Goal: Information Seeking & Learning: Learn about a topic

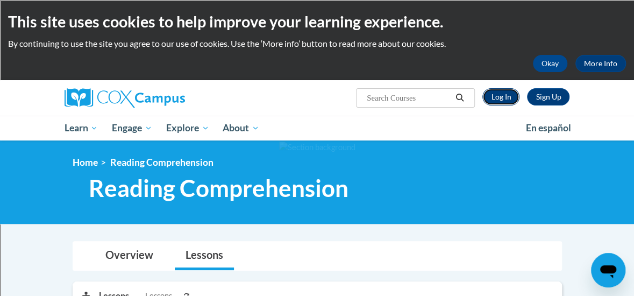
click at [500, 91] on link "Log In" at bounding box center [501, 96] width 37 height 17
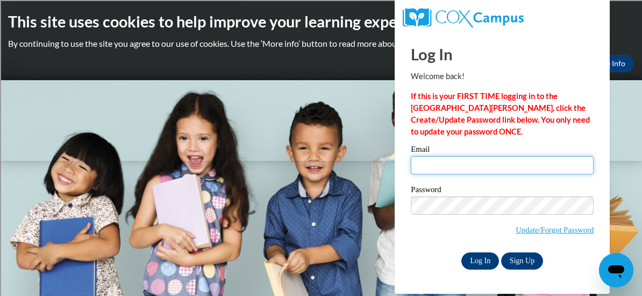
type input "hietkel@sdmfschools.org"
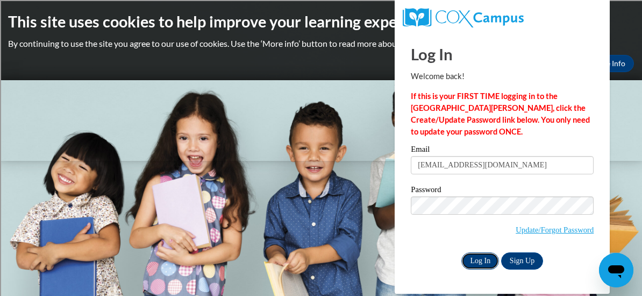
click at [482, 260] on input "Log In" at bounding box center [481, 260] width 38 height 17
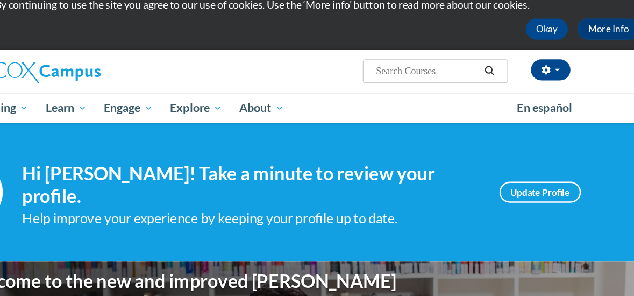
scroll to position [33, 0]
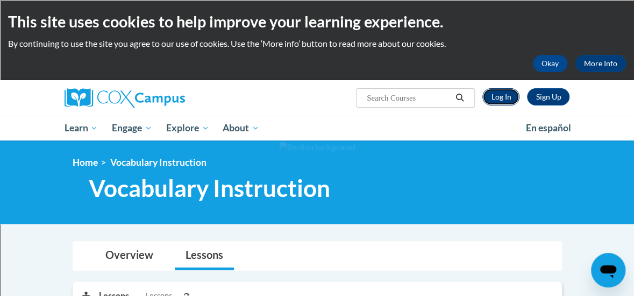
click at [501, 100] on link "Log In" at bounding box center [501, 96] width 37 height 17
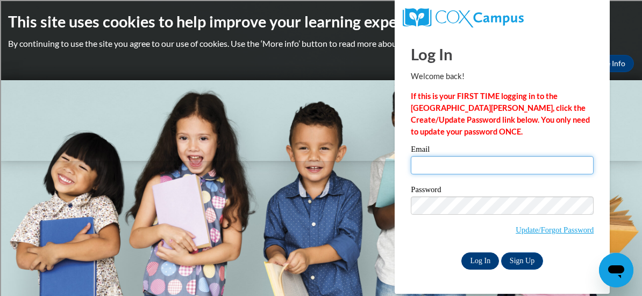
type input "hietkel@sdmfschools.org"
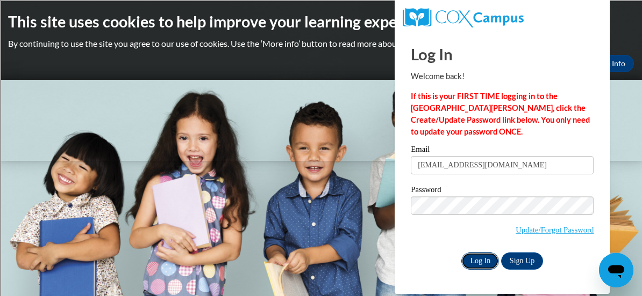
click at [480, 263] on input "Log In" at bounding box center [481, 260] width 38 height 17
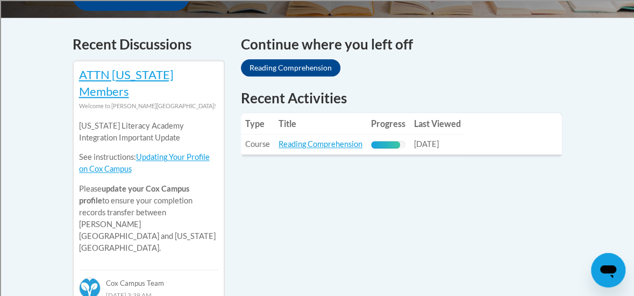
scroll to position [453, 0]
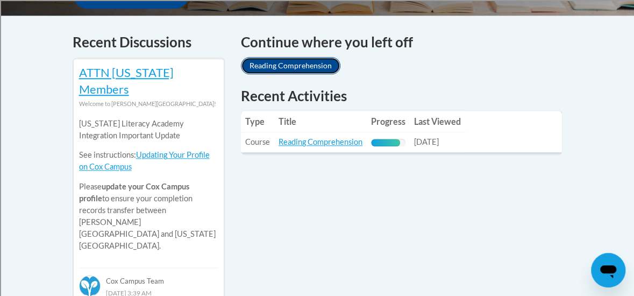
click at [324, 57] on link "Reading Comprehension" at bounding box center [291, 65] width 100 height 17
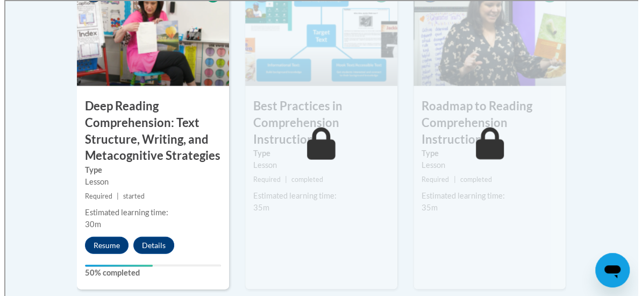
scroll to position [1029, 0]
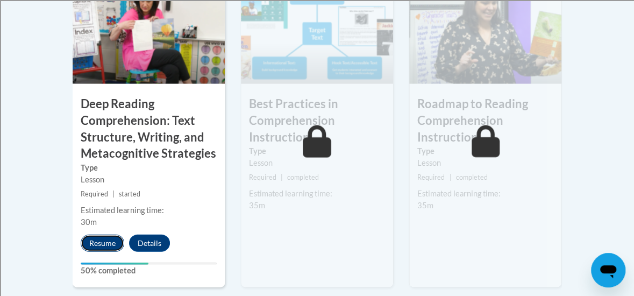
click at [102, 235] on button "Resume" at bounding box center [103, 243] width 44 height 17
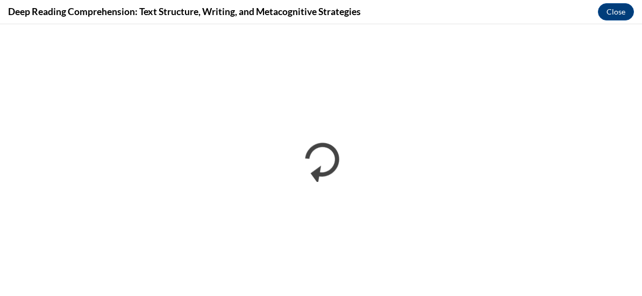
scroll to position [0, 0]
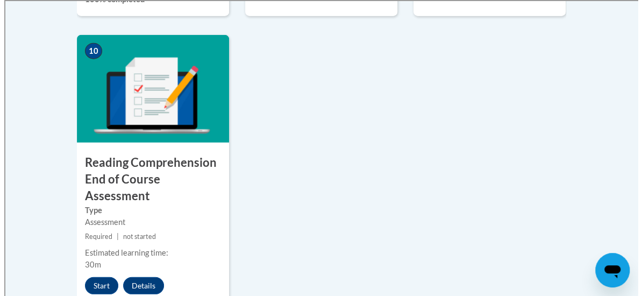
scroll to position [1336, 0]
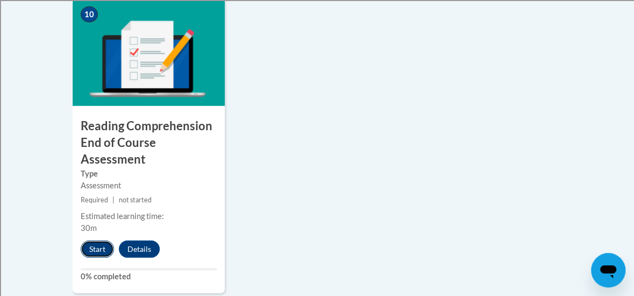
click at [94, 241] on button "Start" at bounding box center [97, 249] width 33 height 17
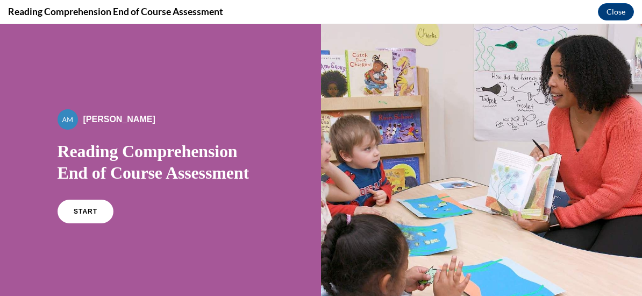
scroll to position [0, 0]
click at [84, 207] on link "START" at bounding box center [85, 211] width 59 height 25
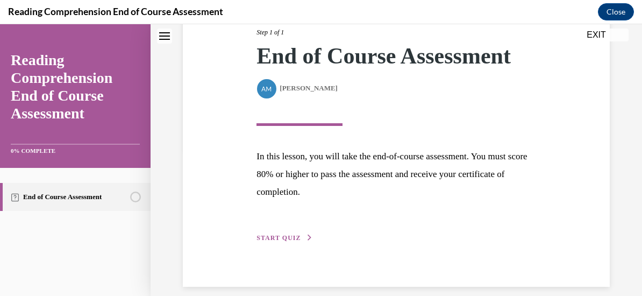
scroll to position [158, 0]
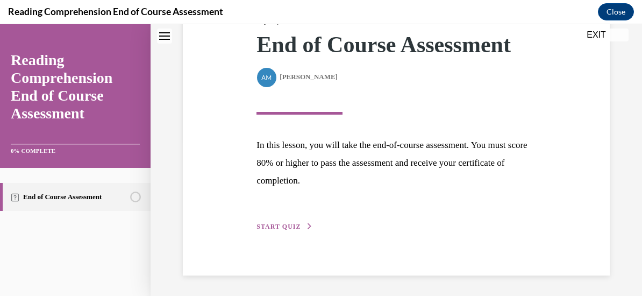
click at [266, 227] on span "START QUIZ" at bounding box center [279, 227] width 44 height 8
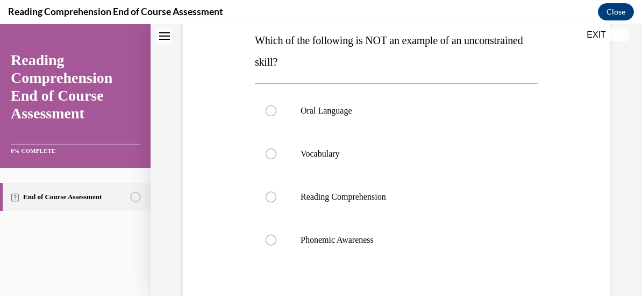
scroll to position [175, 0]
click at [267, 239] on div at bounding box center [271, 240] width 11 height 11
click at [267, 239] on input "Phonemic Awareness" at bounding box center [271, 240] width 11 height 11
radio input "true"
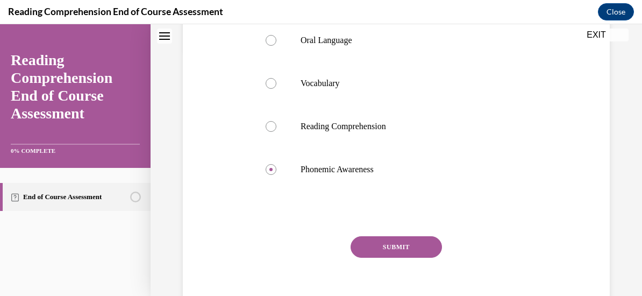
scroll to position [263, 0]
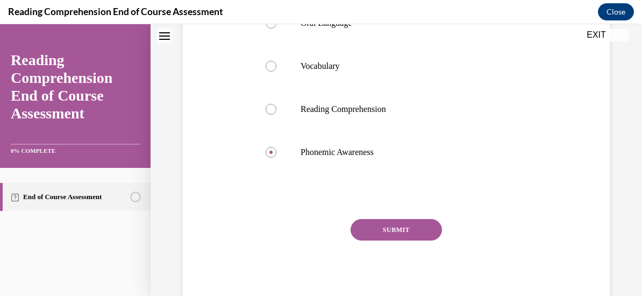
click at [398, 230] on button "SUBMIT" at bounding box center [396, 230] width 91 height 22
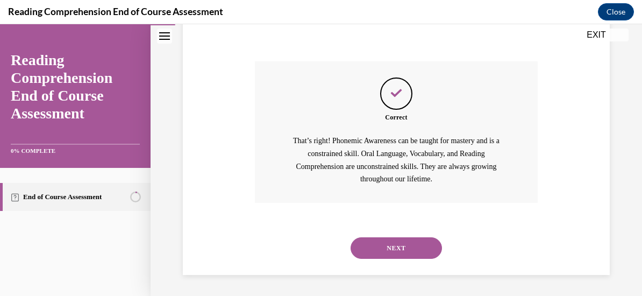
scroll to position [406, 0]
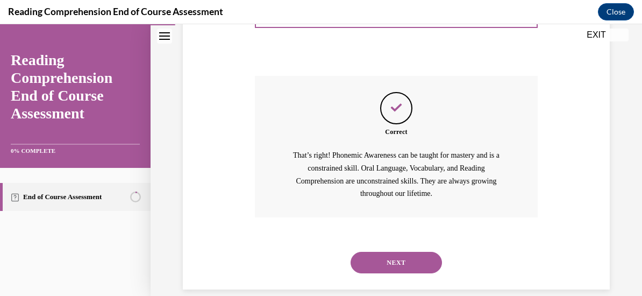
click at [394, 263] on button "NEXT" at bounding box center [396, 263] width 91 height 22
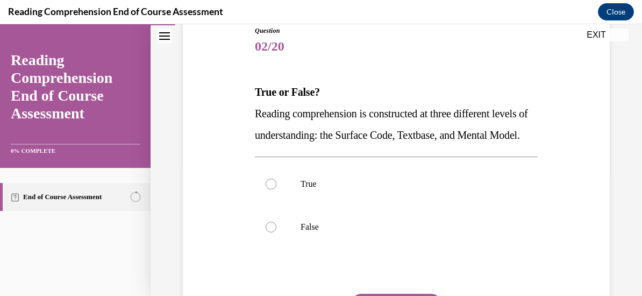
scroll to position [130, 0]
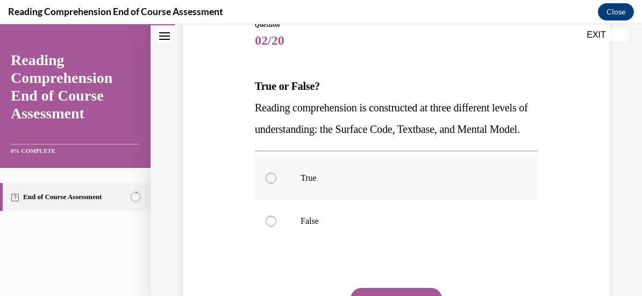
click at [266, 183] on div at bounding box center [271, 178] width 11 height 11
click at [266, 183] on input "True" at bounding box center [271, 178] width 11 height 11
radio input "true"
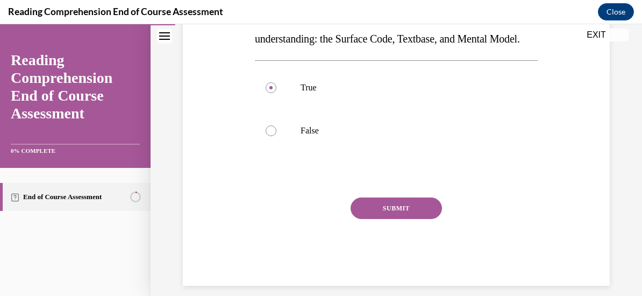
click at [404, 219] on button "SUBMIT" at bounding box center [396, 208] width 91 height 22
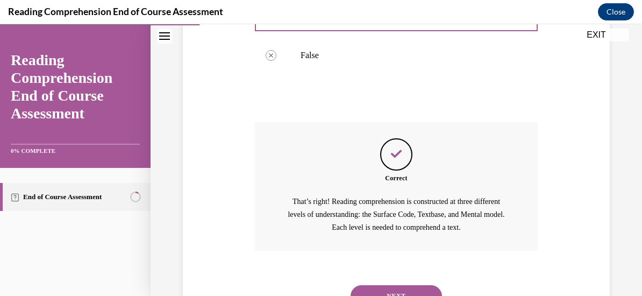
scroll to position [365, 0]
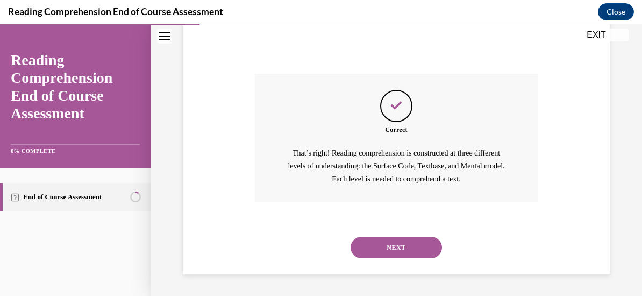
click at [402, 247] on button "NEXT" at bounding box center [396, 248] width 91 height 22
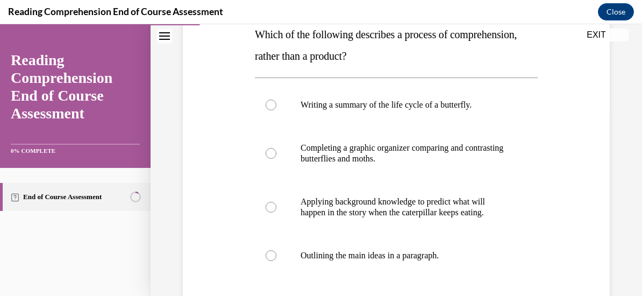
scroll to position [176, 0]
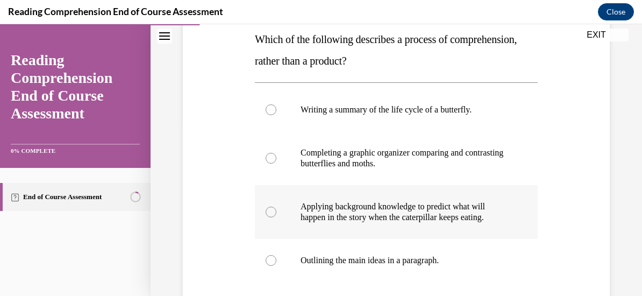
click at [274, 212] on div at bounding box center [271, 212] width 11 height 11
click at [274, 212] on input "Applying background knowledge to predict what will happen in the story when the…" at bounding box center [271, 212] width 11 height 11
radio input "true"
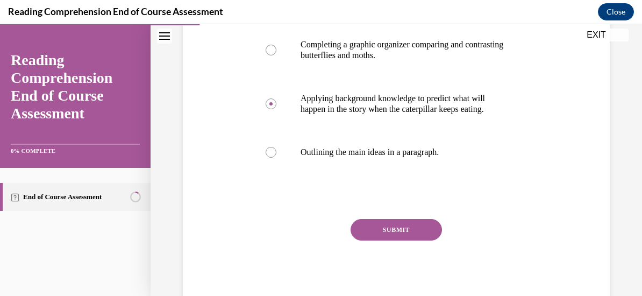
click at [393, 228] on button "SUBMIT" at bounding box center [396, 230] width 91 height 22
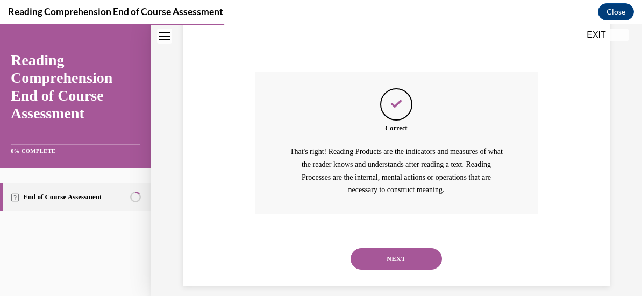
click at [413, 259] on button "NEXT" at bounding box center [396, 259] width 91 height 22
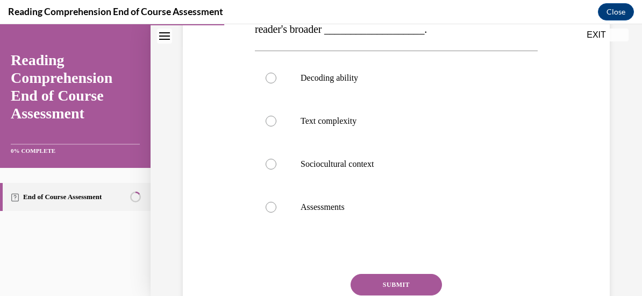
scroll to position [257, 0]
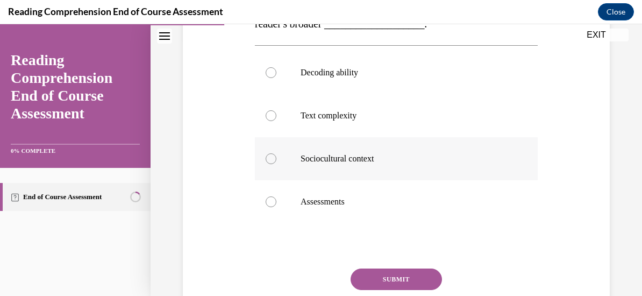
click at [268, 162] on div at bounding box center [271, 158] width 11 height 11
click at [268, 162] on input "Sociocultural context" at bounding box center [271, 158] width 11 height 11
radio input "true"
click at [378, 278] on button "SUBMIT" at bounding box center [396, 279] width 91 height 22
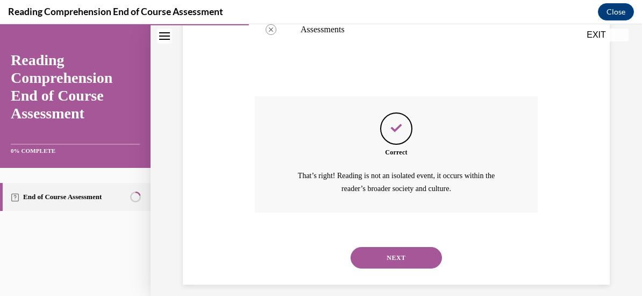
scroll to position [438, 0]
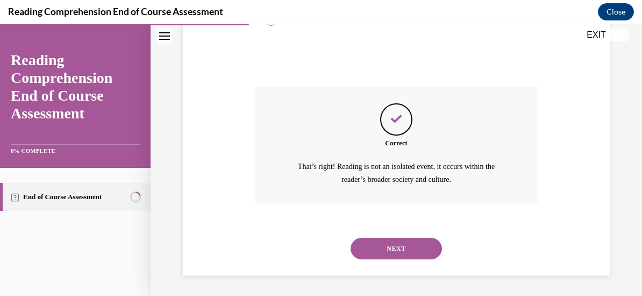
click at [390, 247] on button "NEXT" at bounding box center [396, 249] width 91 height 22
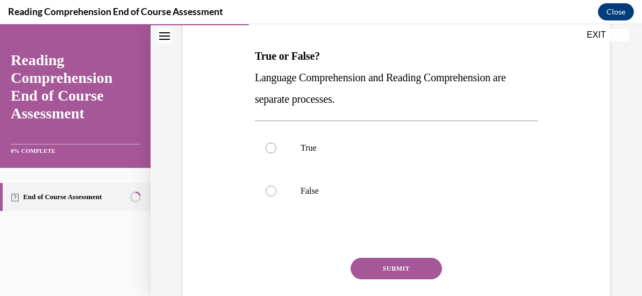
scroll to position [162, 0]
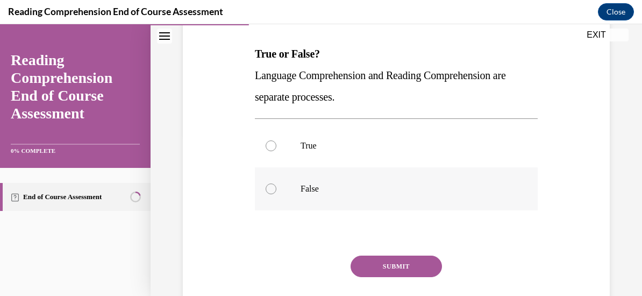
click at [270, 187] on div at bounding box center [271, 188] width 11 height 11
click at [270, 187] on input "False" at bounding box center [271, 188] width 11 height 11
radio input "true"
click at [385, 263] on button "SUBMIT" at bounding box center [396, 267] width 91 height 22
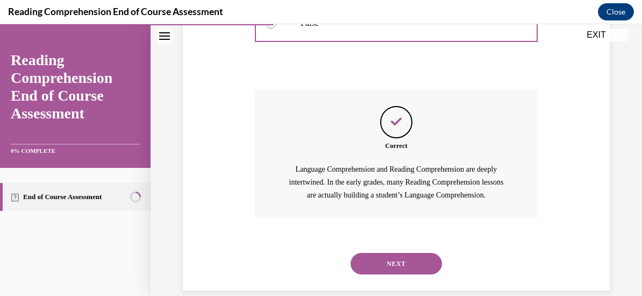
scroll to position [322, 0]
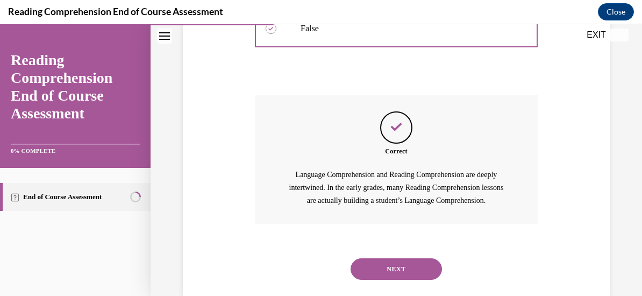
click at [396, 266] on button "NEXT" at bounding box center [396, 269] width 91 height 22
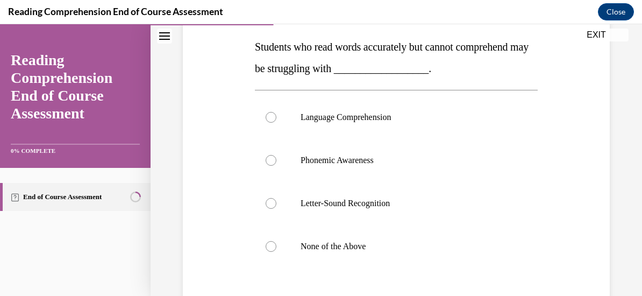
scroll to position [167, 0]
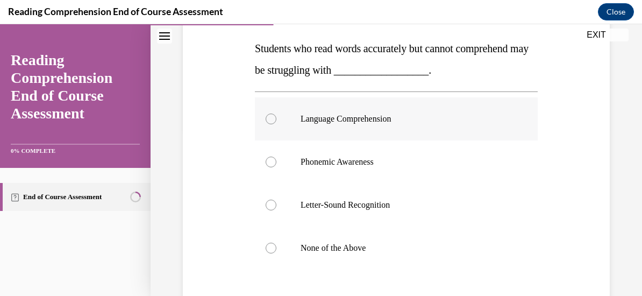
click at [268, 116] on div at bounding box center [271, 119] width 11 height 11
click at [268, 116] on input "Language Comprehension" at bounding box center [271, 119] width 11 height 11
radio input "true"
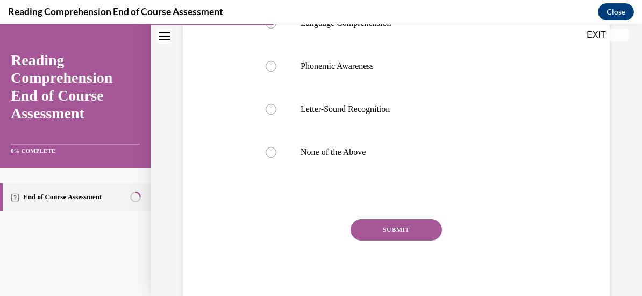
click at [406, 229] on button "SUBMIT" at bounding box center [396, 230] width 91 height 22
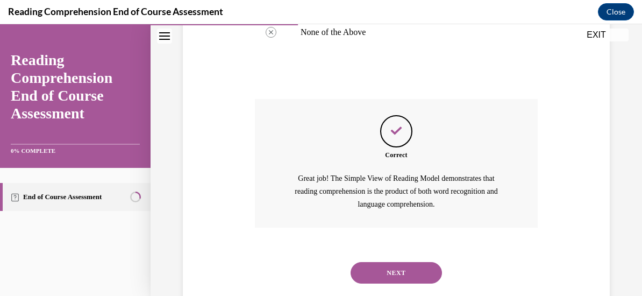
scroll to position [408, 0]
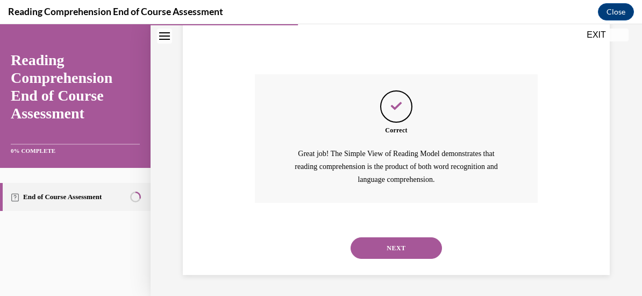
click at [411, 243] on button "NEXT" at bounding box center [396, 248] width 91 height 22
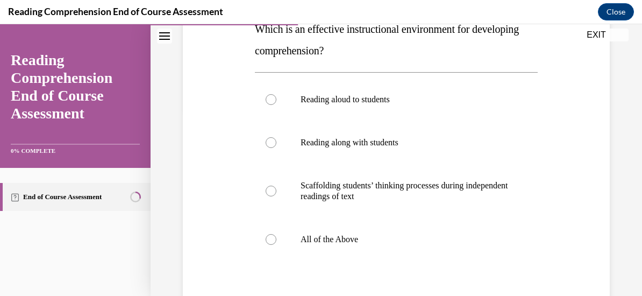
scroll to position [187, 0]
click at [273, 238] on div at bounding box center [271, 239] width 11 height 11
click at [273, 238] on input "All of the Above" at bounding box center [271, 239] width 11 height 11
radio input "true"
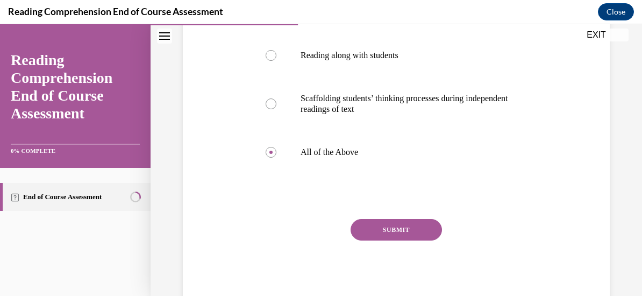
click at [395, 227] on button "SUBMIT" at bounding box center [396, 230] width 91 height 22
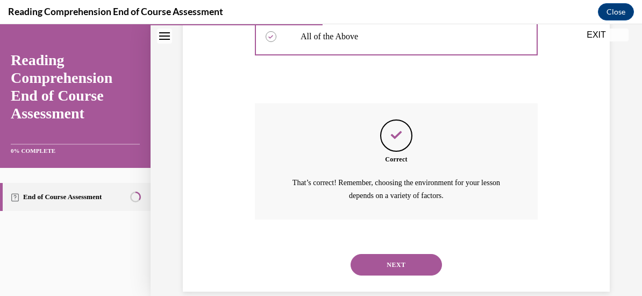
scroll to position [406, 0]
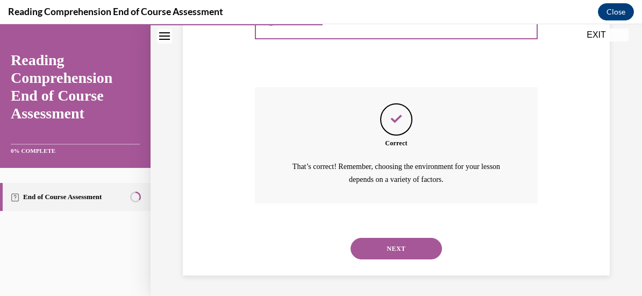
click at [392, 249] on button "NEXT" at bounding box center [396, 249] width 91 height 22
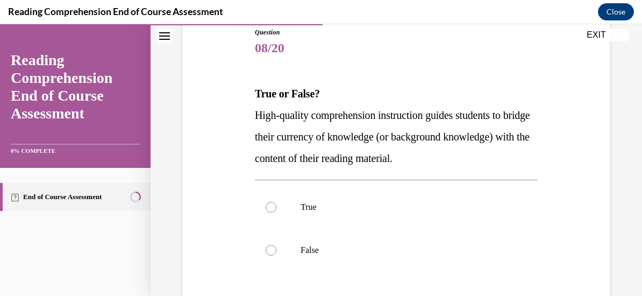
scroll to position [121, 0]
click at [268, 203] on div at bounding box center [271, 208] width 11 height 11
click at [268, 203] on input "True" at bounding box center [271, 208] width 11 height 11
radio input "true"
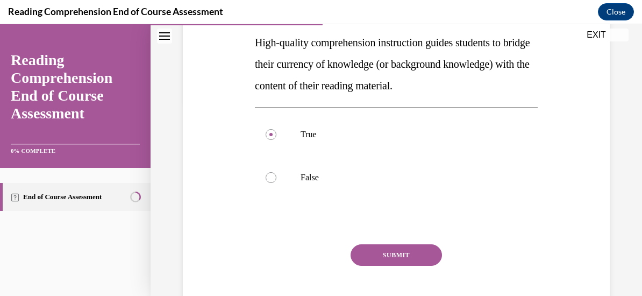
scroll to position [220, 0]
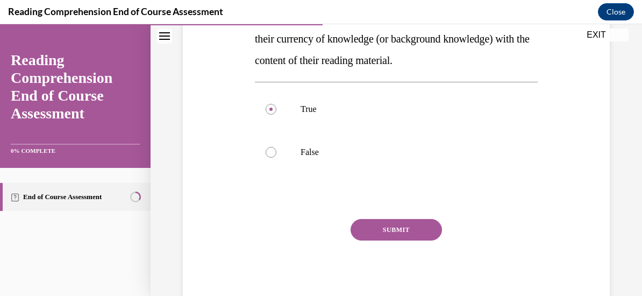
click at [400, 228] on button "SUBMIT" at bounding box center [396, 230] width 91 height 22
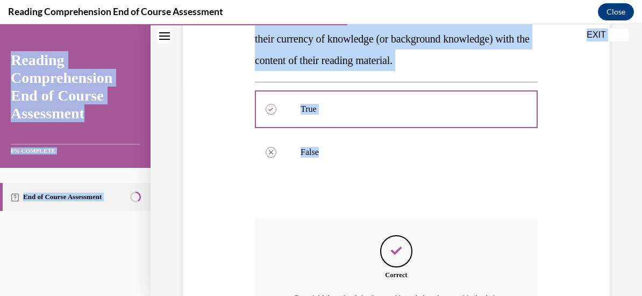
drag, startPoint x: 633, startPoint y: 148, endPoint x: 645, endPoint y: 215, distance: 68.2
click at [634, 215] on html "Correct. Correct answer: True. Your answer: True. Great job! A student’s backgr…" at bounding box center [321, 160] width 642 height 272
click at [518, 162] on label "False" at bounding box center [396, 152] width 283 height 43
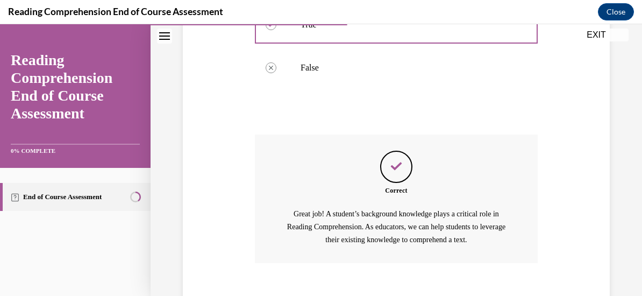
scroll to position [365, 0]
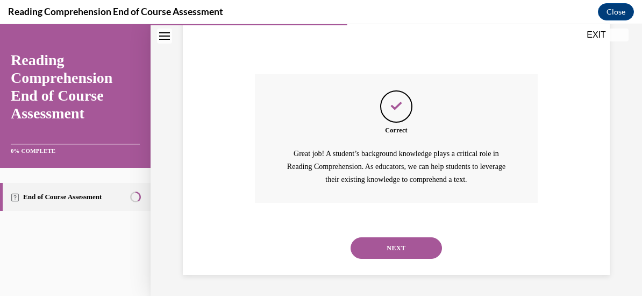
click at [401, 245] on button "NEXT" at bounding box center [396, 248] width 91 height 22
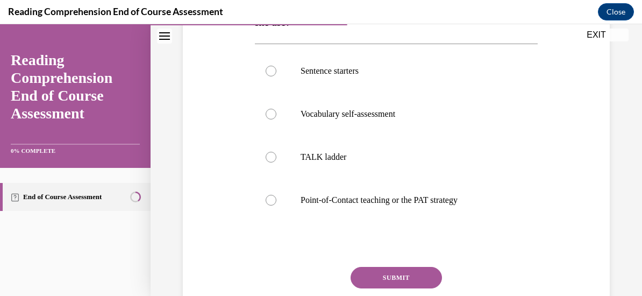
scroll to position [258, 0]
click at [267, 199] on div at bounding box center [271, 200] width 11 height 11
click at [267, 199] on input "Point-of-Contact teaching or the PAT strategy" at bounding box center [271, 200] width 11 height 11
radio input "true"
click at [390, 278] on button "SUBMIT" at bounding box center [396, 278] width 91 height 22
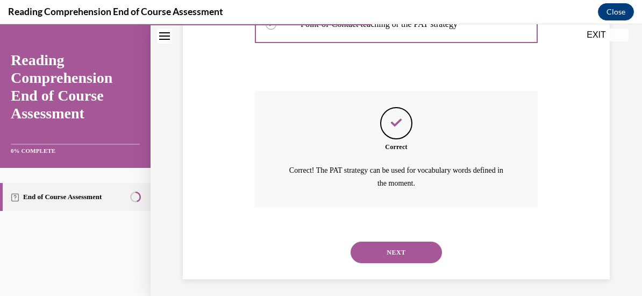
scroll to position [438, 0]
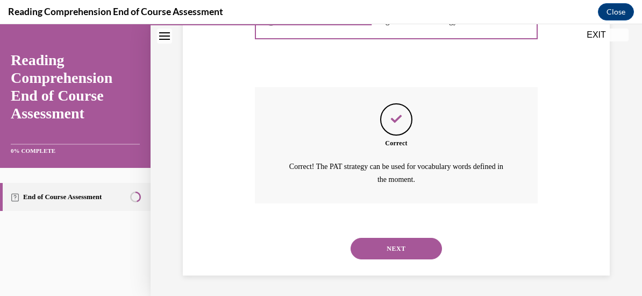
click at [414, 240] on button "NEXT" at bounding box center [396, 249] width 91 height 22
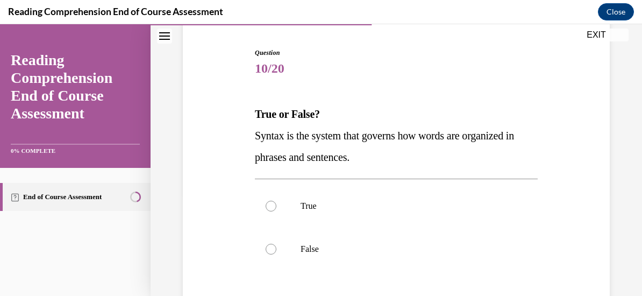
scroll to position [108, 0]
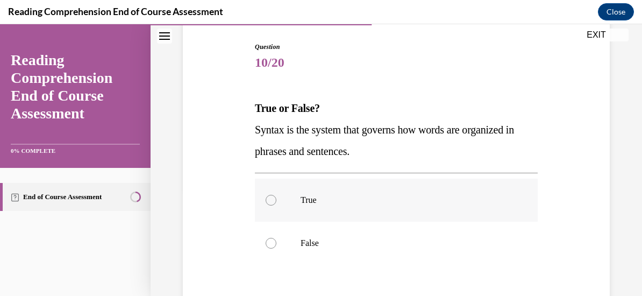
click at [268, 200] on div at bounding box center [271, 200] width 11 height 11
click at [268, 200] on input "True" at bounding box center [271, 200] width 11 height 11
radio input "true"
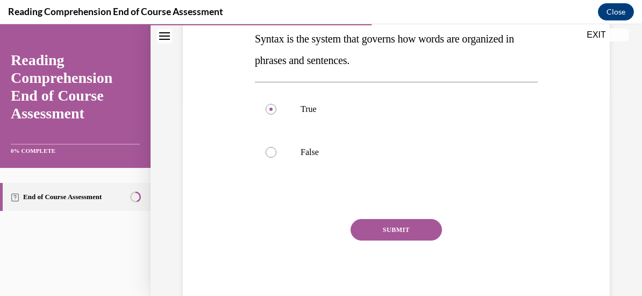
click at [389, 230] on button "SUBMIT" at bounding box center [396, 230] width 91 height 22
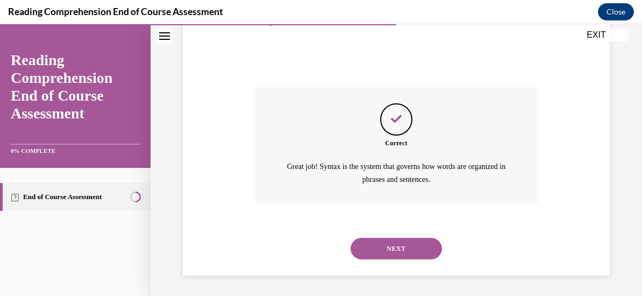
click at [410, 250] on button "NEXT" at bounding box center [396, 249] width 91 height 22
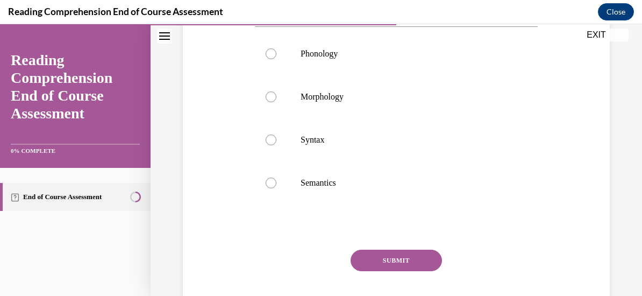
scroll to position [232, 0]
click at [270, 143] on div at bounding box center [271, 140] width 11 height 11
click at [270, 143] on input "Syntax" at bounding box center [271, 140] width 11 height 11
radio input "true"
click at [390, 260] on button "SUBMIT" at bounding box center [396, 261] width 91 height 22
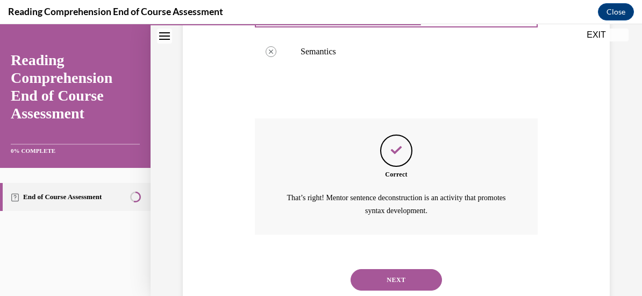
scroll to position [395, 0]
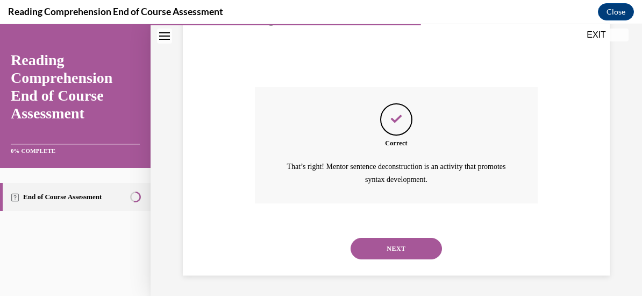
click at [401, 248] on button "NEXT" at bounding box center [396, 249] width 91 height 22
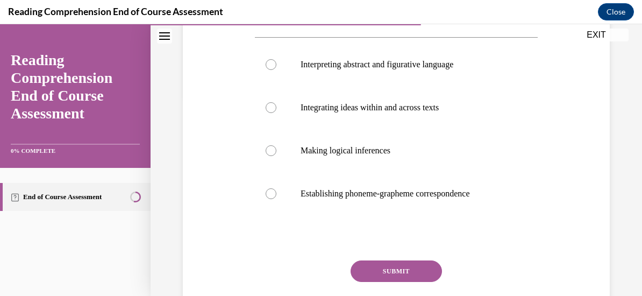
scroll to position [210, 0]
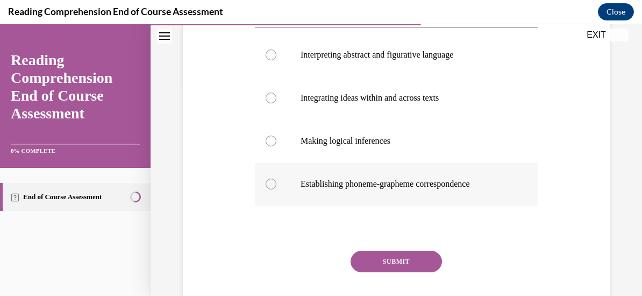
click at [268, 189] on div at bounding box center [271, 184] width 11 height 11
click at [268, 189] on input "Establishing phoneme-grapheme correspondence" at bounding box center [271, 184] width 11 height 11
radio input "true"
click at [381, 272] on button "SUBMIT" at bounding box center [396, 262] width 91 height 22
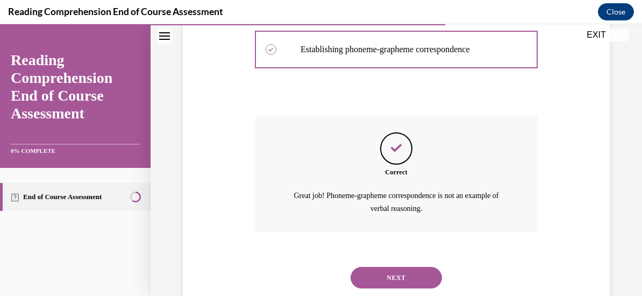
scroll to position [395, 0]
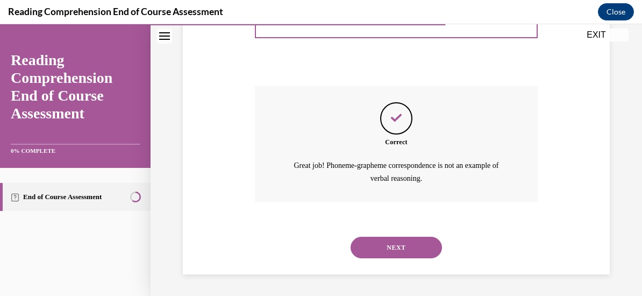
click at [412, 253] on button "NEXT" at bounding box center [396, 248] width 91 height 22
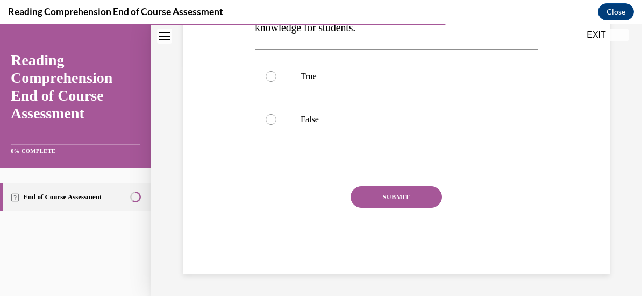
scroll to position [33, 0]
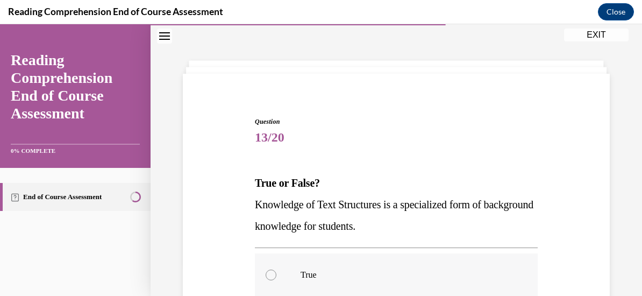
click at [268, 275] on div at bounding box center [271, 275] width 11 height 11
click at [268, 275] on input "True" at bounding box center [271, 275] width 11 height 11
radio input "true"
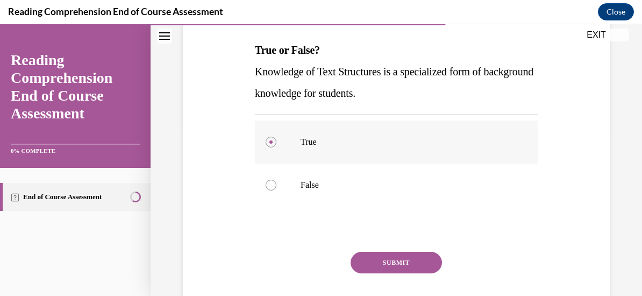
scroll to position [166, 0]
click at [412, 264] on button "SUBMIT" at bounding box center [396, 263] width 91 height 22
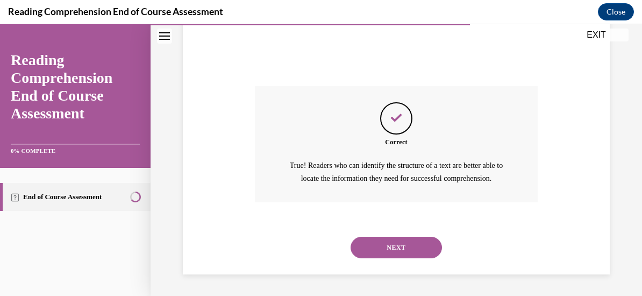
click at [412, 246] on button "NEXT" at bounding box center [396, 248] width 91 height 22
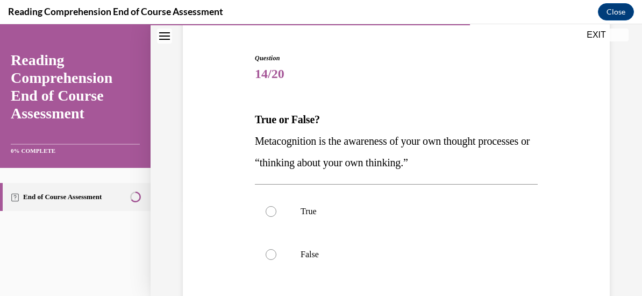
scroll to position [97, 0]
click at [270, 211] on div at bounding box center [271, 211] width 11 height 11
click at [270, 211] on input "True" at bounding box center [271, 211] width 11 height 11
radio input "true"
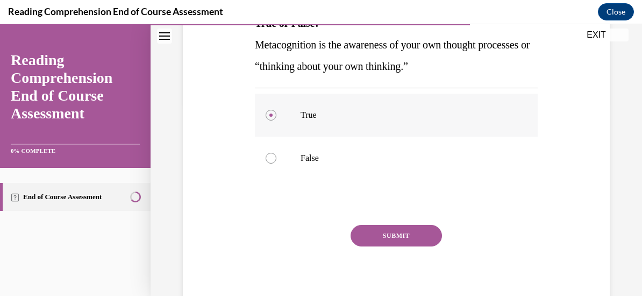
scroll to position [199, 0]
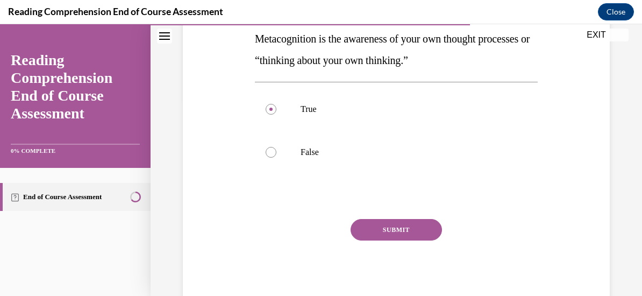
click at [396, 237] on button "SUBMIT" at bounding box center [396, 230] width 91 height 22
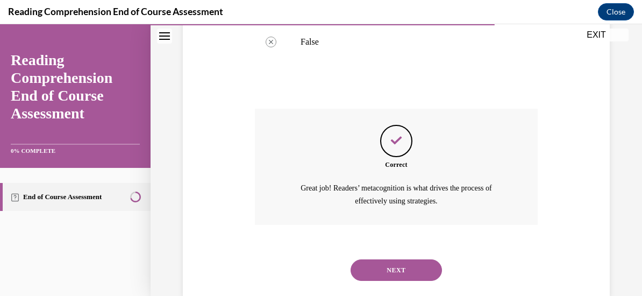
click at [400, 272] on button "NEXT" at bounding box center [396, 270] width 91 height 22
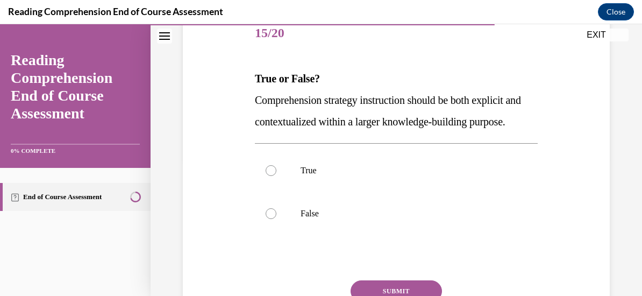
scroll to position [141, 0]
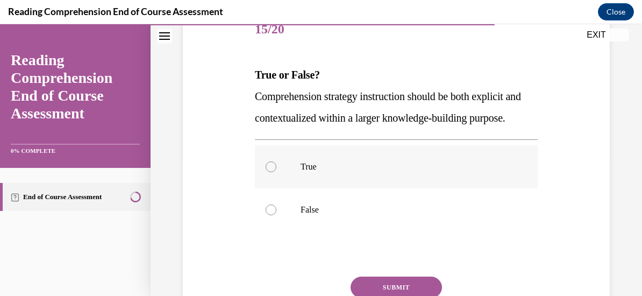
click at [272, 172] on div at bounding box center [271, 166] width 11 height 11
click at [272, 172] on input "True" at bounding box center [271, 166] width 11 height 11
radio input "true"
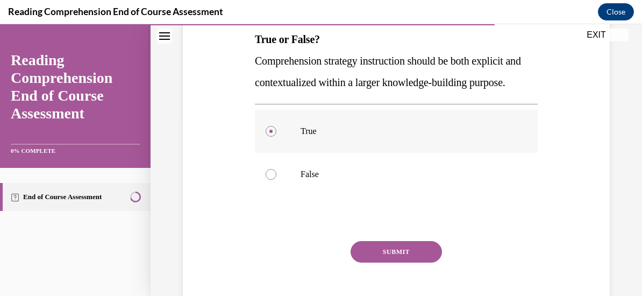
scroll to position [220, 0]
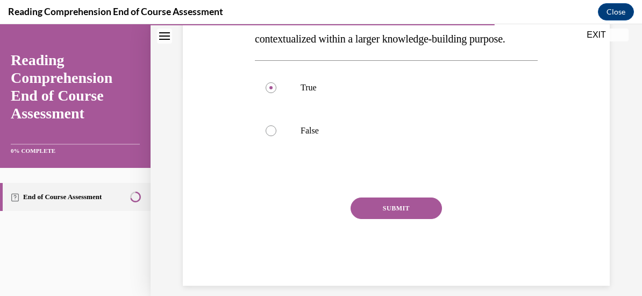
click at [413, 219] on button "SUBMIT" at bounding box center [396, 208] width 91 height 22
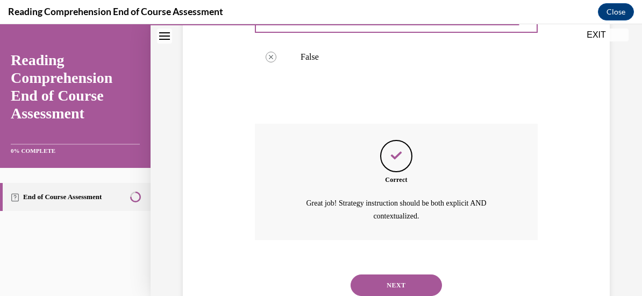
scroll to position [352, 0]
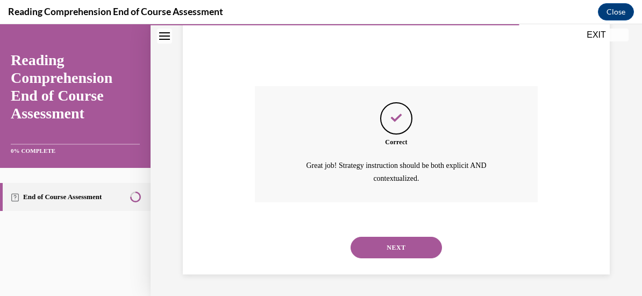
click at [406, 248] on button "NEXT" at bounding box center [396, 248] width 91 height 22
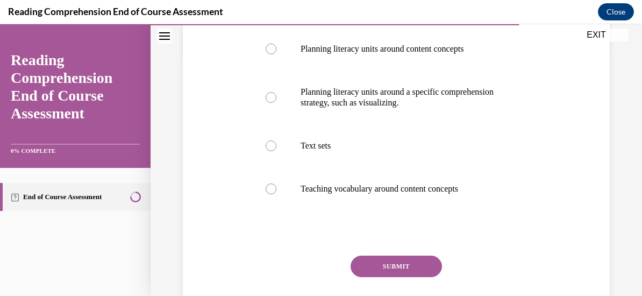
scroll to position [238, 0]
click at [267, 96] on div at bounding box center [271, 96] width 11 height 11
click at [267, 96] on input "Planning literacy units around a specific comprehension strategy, such as visua…" at bounding box center [271, 96] width 11 height 11
radio input "true"
click at [378, 270] on button "SUBMIT" at bounding box center [396, 266] width 91 height 22
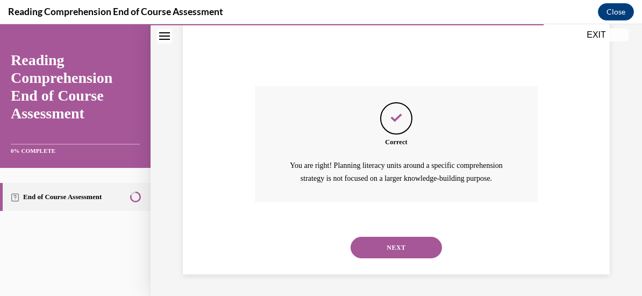
scroll to position [419, 0]
click at [419, 249] on button "NEXT" at bounding box center [396, 248] width 91 height 22
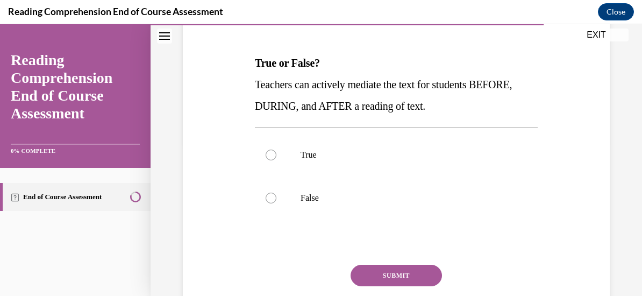
scroll to position [154, 0]
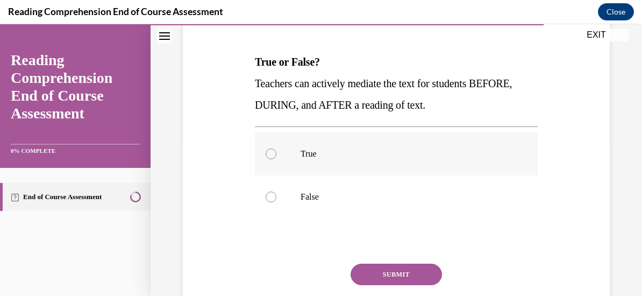
click at [269, 154] on div at bounding box center [271, 153] width 11 height 11
click at [269, 154] on input "True" at bounding box center [271, 153] width 11 height 11
radio input "true"
click at [380, 274] on button "SUBMIT" at bounding box center [396, 275] width 91 height 22
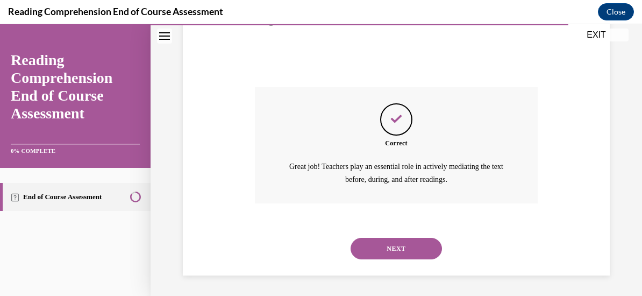
click at [402, 256] on button "NEXT" at bounding box center [396, 249] width 91 height 22
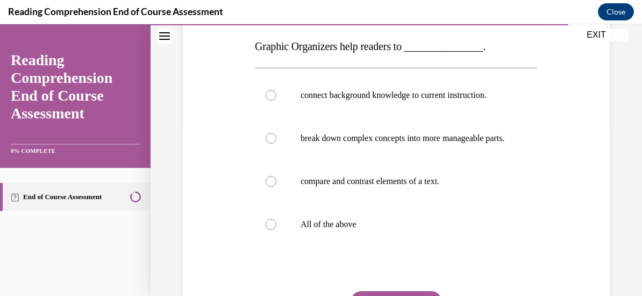
scroll to position [170, 0]
click at [270, 229] on div at bounding box center [271, 223] width 11 height 11
click at [270, 229] on input "All of the above" at bounding box center [271, 223] width 11 height 11
radio input "true"
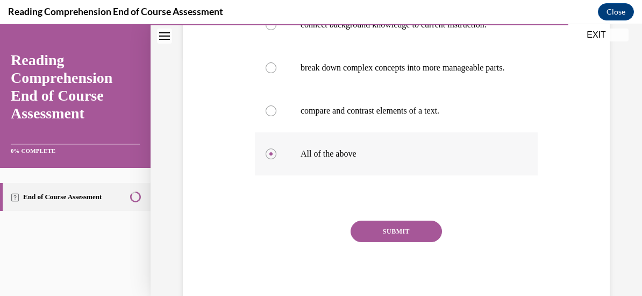
scroll to position [241, 0]
click at [418, 242] on button "SUBMIT" at bounding box center [396, 231] width 91 height 22
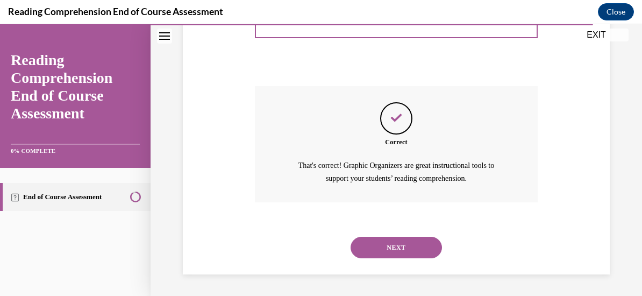
click at [395, 247] on button "NEXT" at bounding box center [396, 248] width 91 height 22
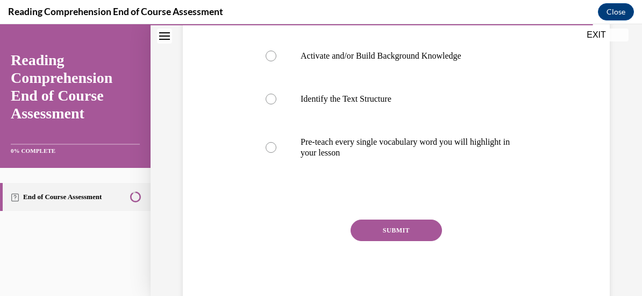
scroll to position [295, 0]
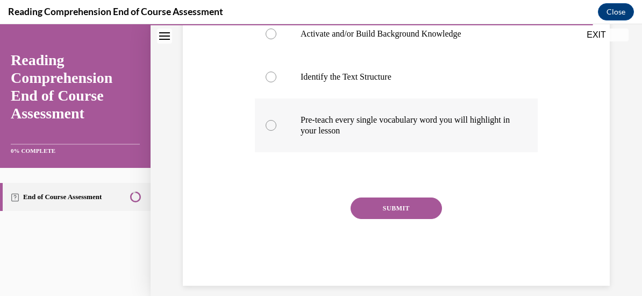
click at [270, 131] on div at bounding box center [271, 125] width 11 height 11
click at [270, 131] on input "Pre-teach every single vocabulary word you will highlight in your lesson" at bounding box center [271, 125] width 11 height 11
radio input "true"
click at [379, 219] on button "SUBMIT" at bounding box center [396, 208] width 91 height 22
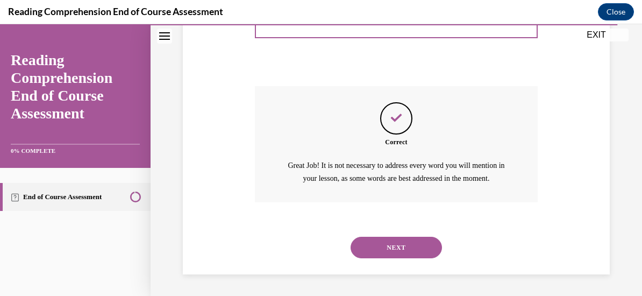
click at [412, 246] on button "NEXT" at bounding box center [396, 248] width 91 height 22
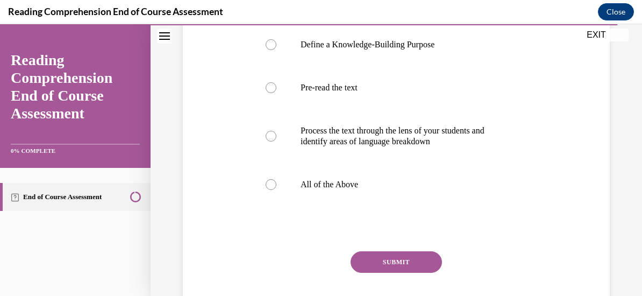
scroll to position [242, 0]
click at [270, 180] on div at bounding box center [271, 184] width 11 height 11
click at [270, 180] on input "All of the Above" at bounding box center [271, 184] width 11 height 11
radio input "true"
click at [390, 262] on button "SUBMIT" at bounding box center [396, 262] width 91 height 22
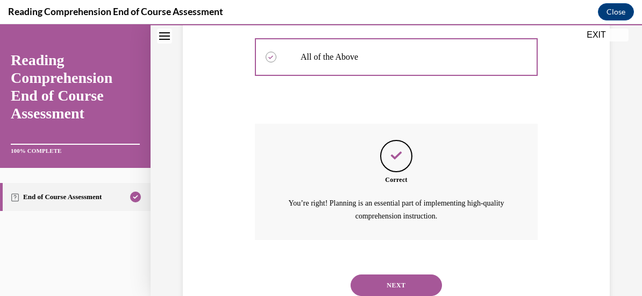
scroll to position [406, 0]
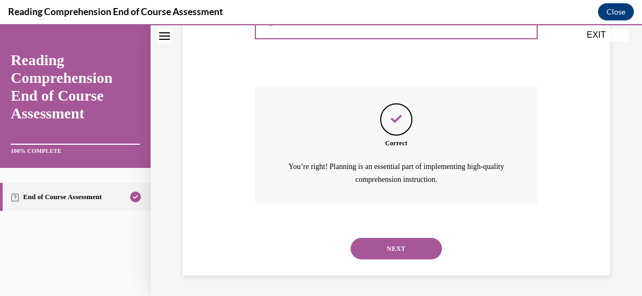
click at [406, 246] on button "NEXT" at bounding box center [396, 249] width 91 height 22
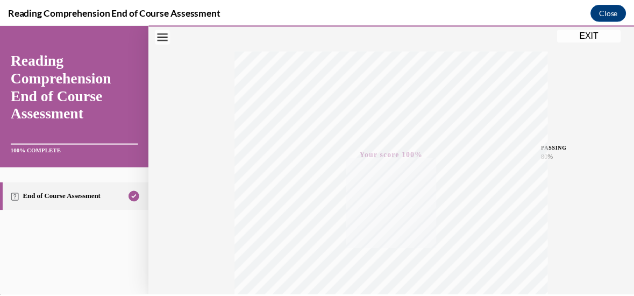
scroll to position [0, 0]
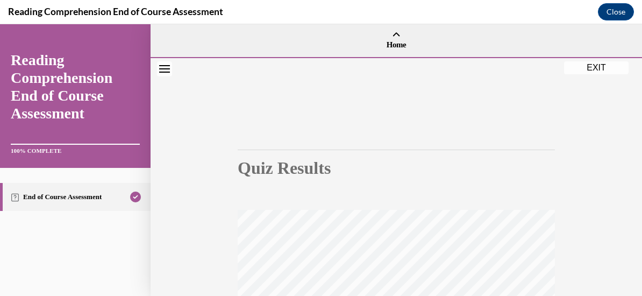
click at [616, 12] on button "Close" at bounding box center [616, 11] width 36 height 17
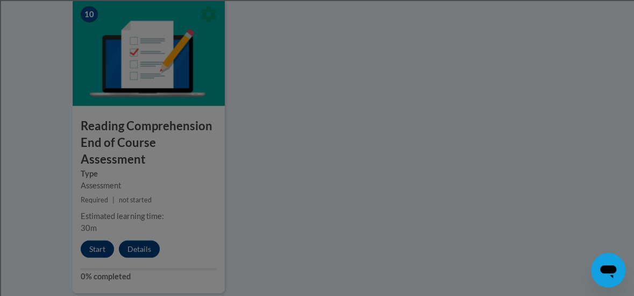
scroll to position [1334, 0]
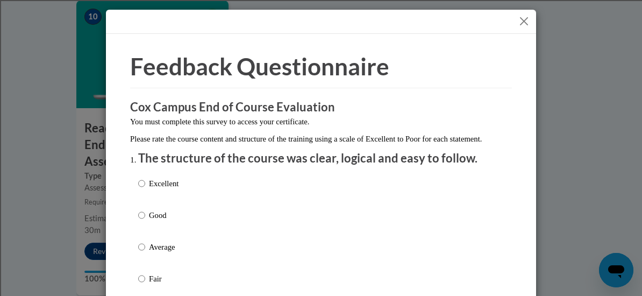
click at [520, 18] on button "Close" at bounding box center [524, 21] width 13 height 13
